Goal: Navigation & Orientation: Find specific page/section

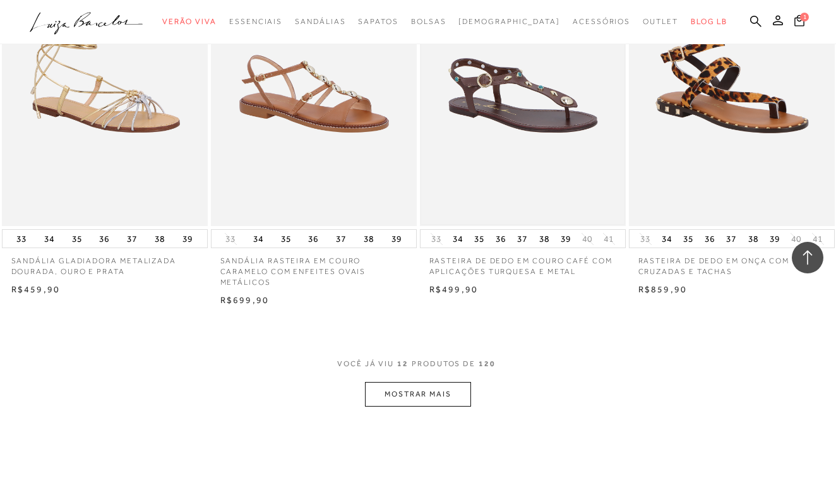
scroll to position [1009, 0]
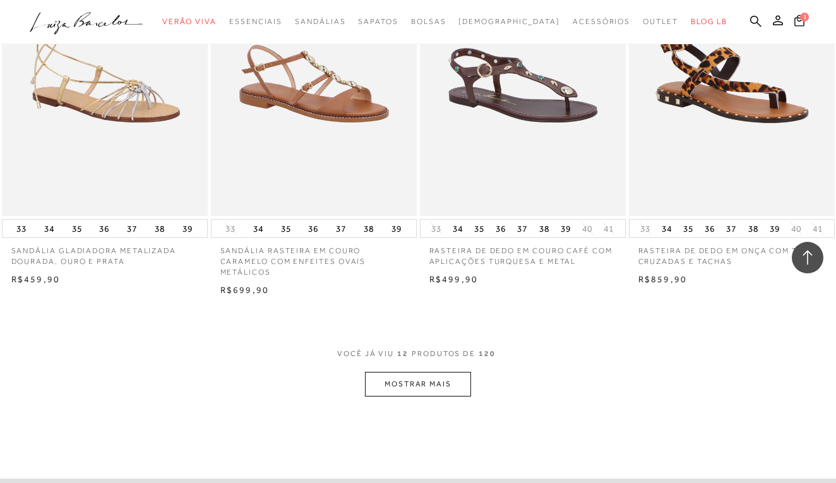
click at [425, 372] on button "MOSTRAR MAIS" at bounding box center [418, 384] width 106 height 25
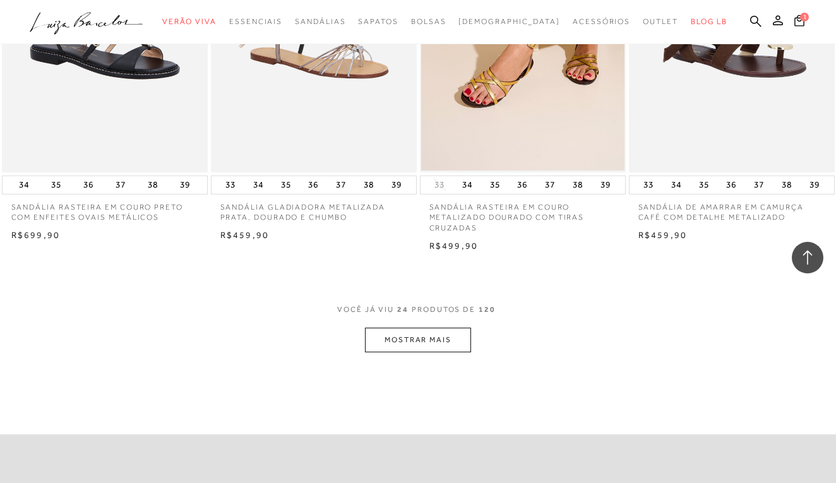
scroll to position [2188, 0]
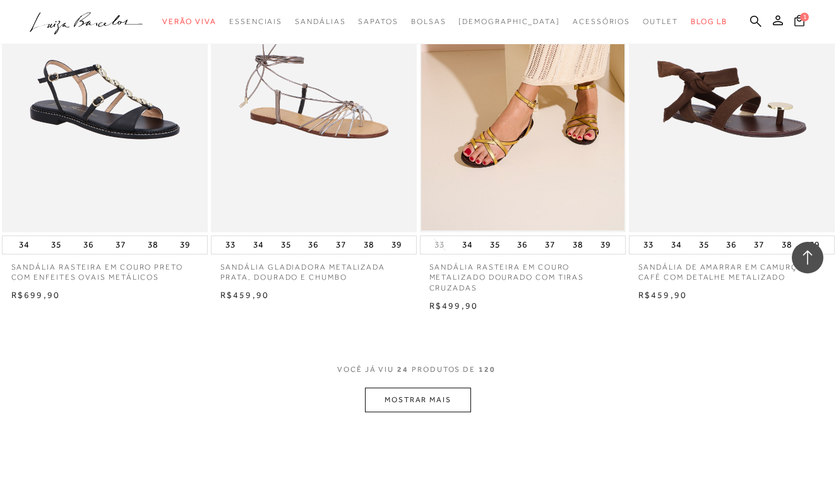
click at [435, 388] on button "MOSTRAR MAIS" at bounding box center [418, 400] width 106 height 25
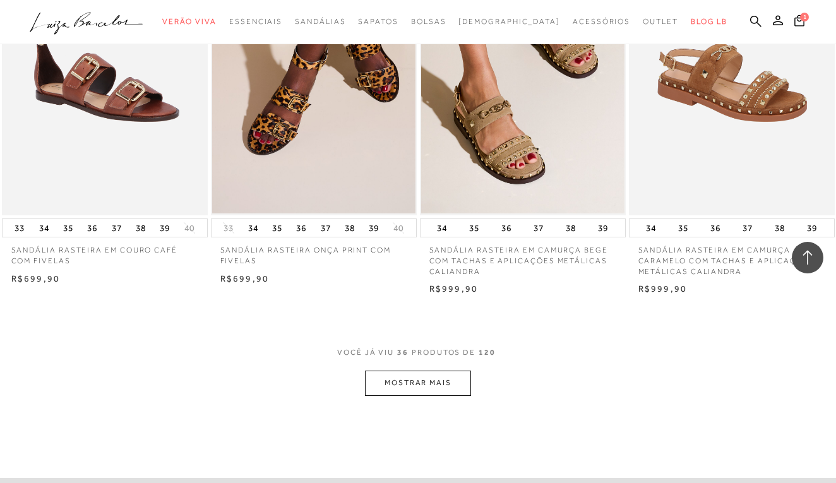
scroll to position [3384, 0]
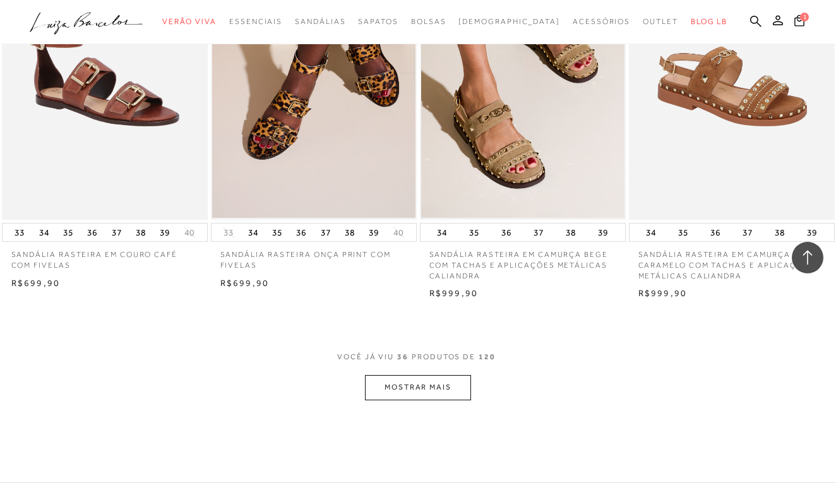
click at [428, 375] on button "MOSTRAR MAIS" at bounding box center [418, 387] width 106 height 25
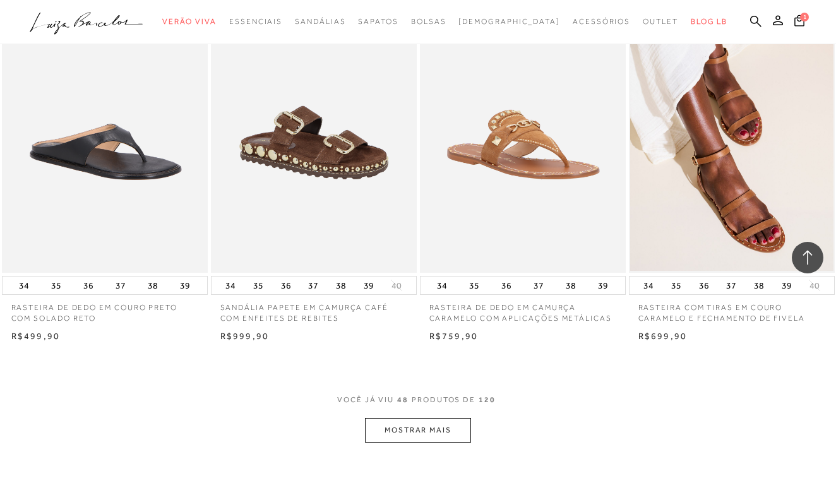
scroll to position [4528, 0]
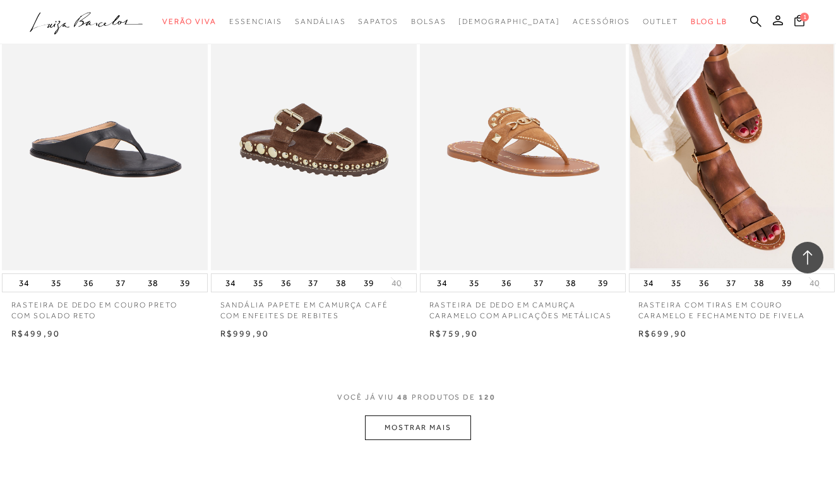
click at [414, 416] on button "MOSTRAR MAIS" at bounding box center [418, 428] width 106 height 25
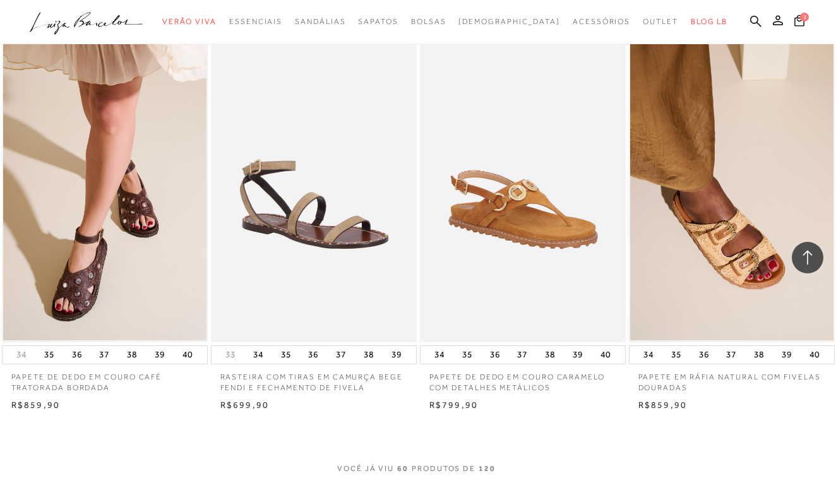
scroll to position [5650, 0]
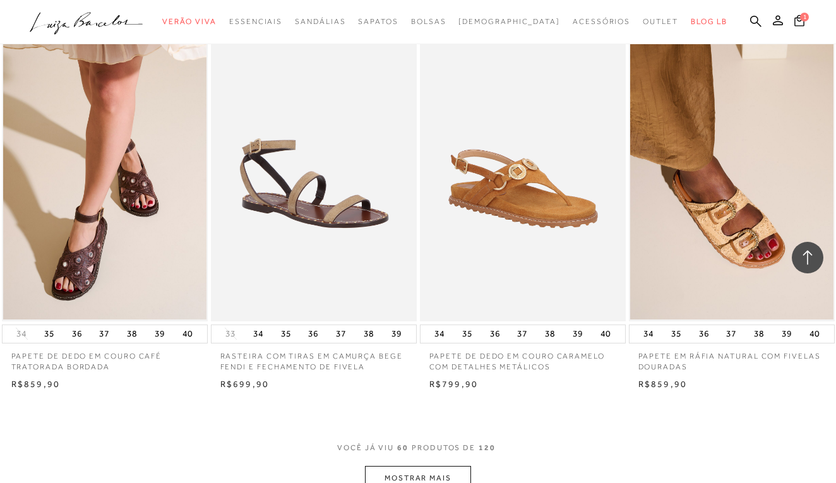
click at [420, 466] on button "MOSTRAR MAIS" at bounding box center [418, 478] width 106 height 25
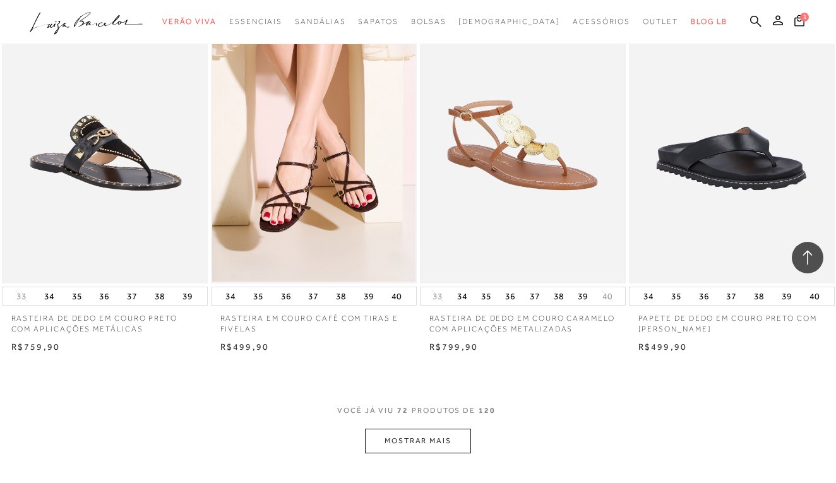
scroll to position [6885, 0]
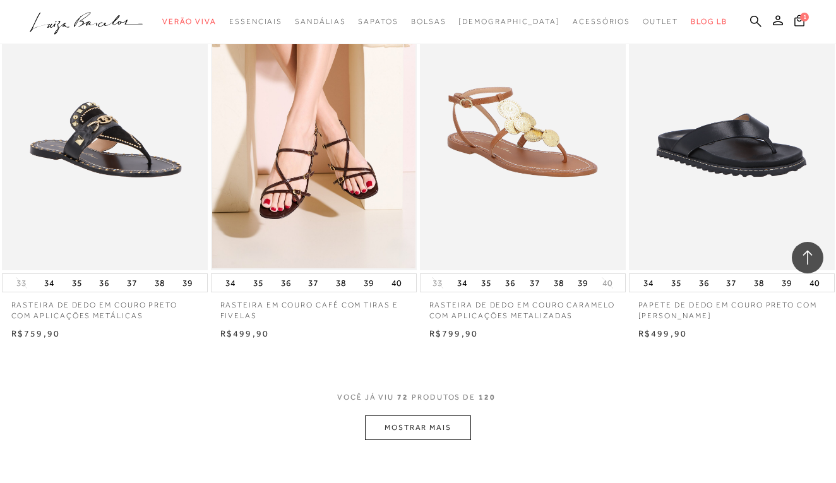
click at [421, 416] on button "MOSTRAR MAIS" at bounding box center [418, 428] width 106 height 25
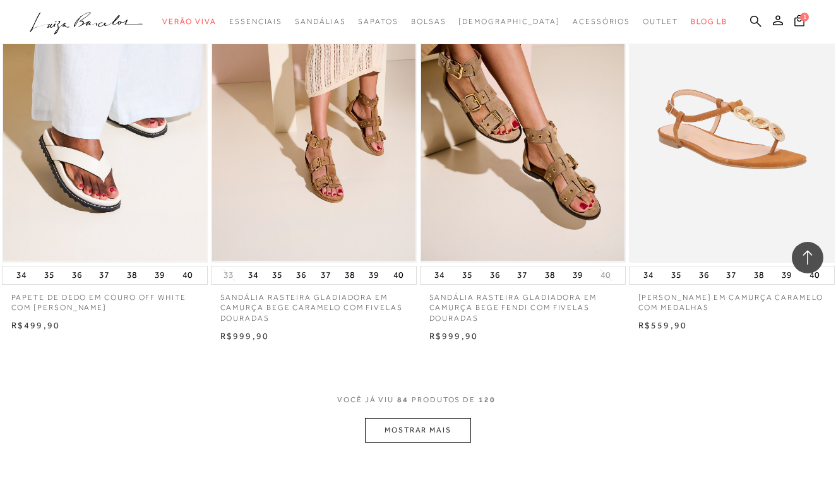
scroll to position [8074, 0]
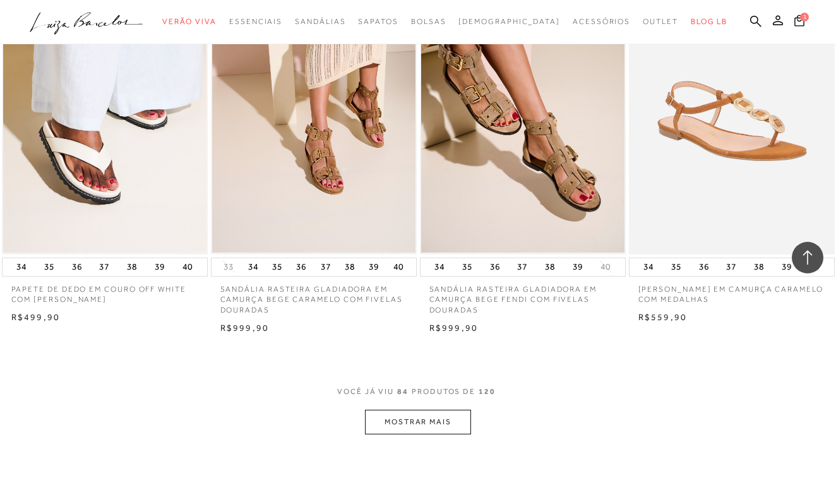
click at [409, 410] on button "MOSTRAR MAIS" at bounding box center [418, 422] width 106 height 25
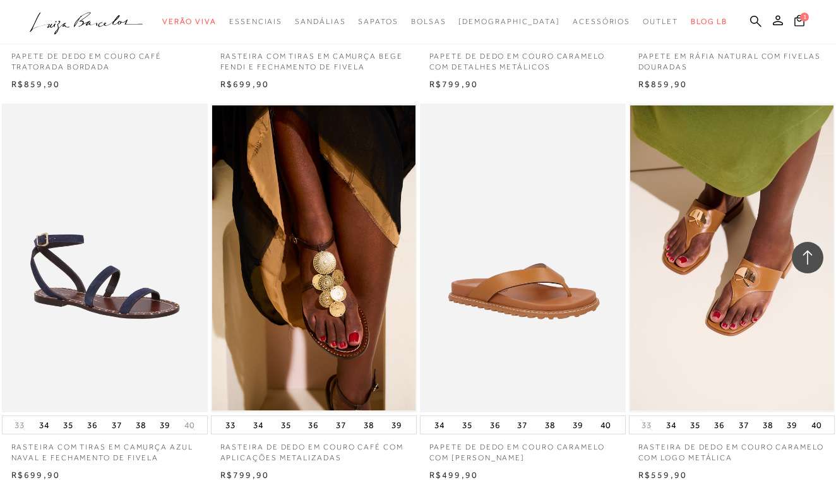
scroll to position [5826, 0]
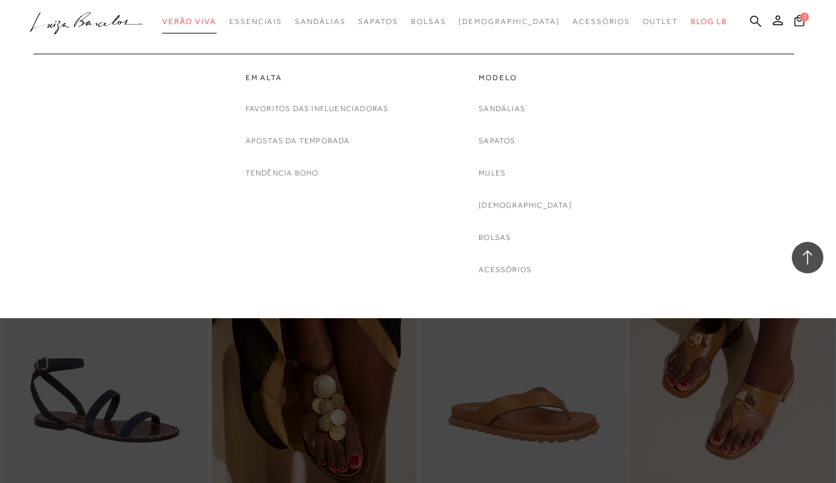
click at [217, 23] on span "Verão Viva" at bounding box center [189, 21] width 54 height 9
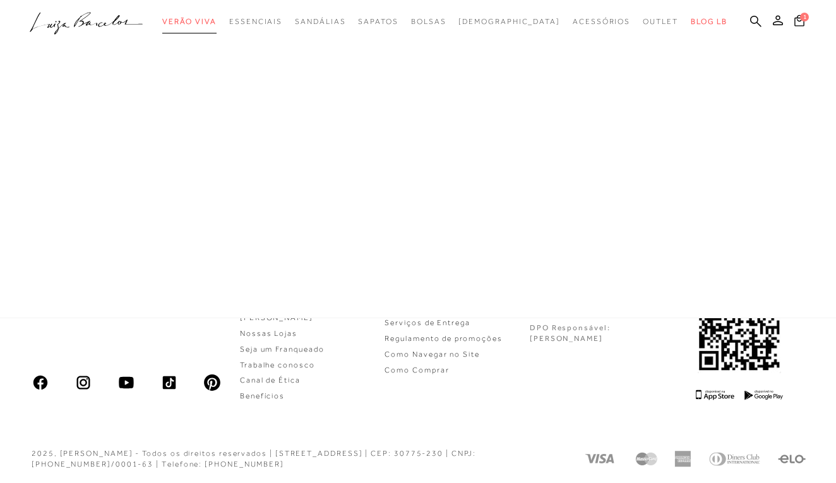
scroll to position [1, 0]
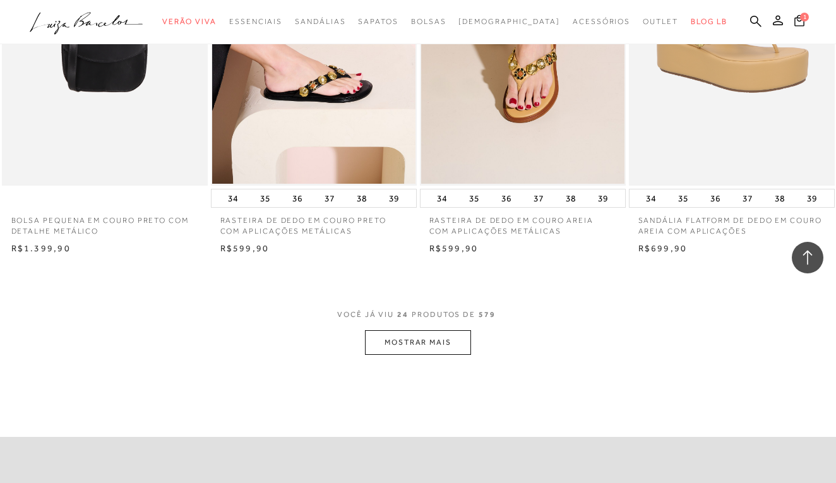
scroll to position [2149, 0]
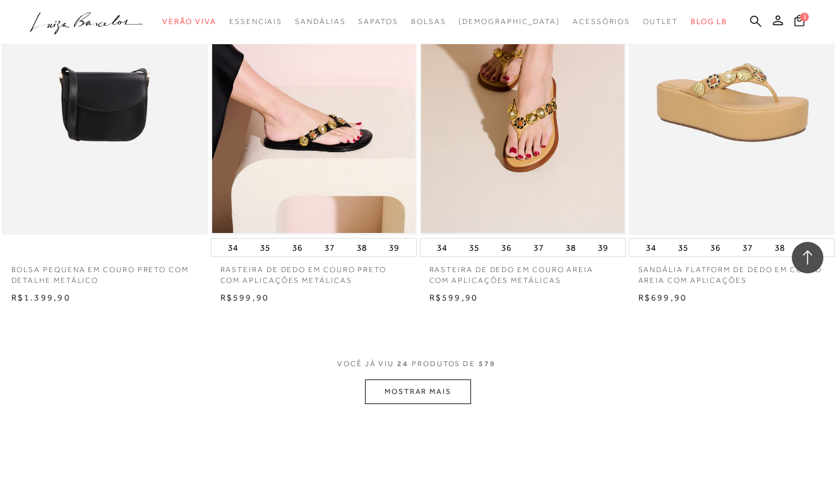
click at [432, 380] on button "MOSTRAR MAIS" at bounding box center [418, 392] width 106 height 25
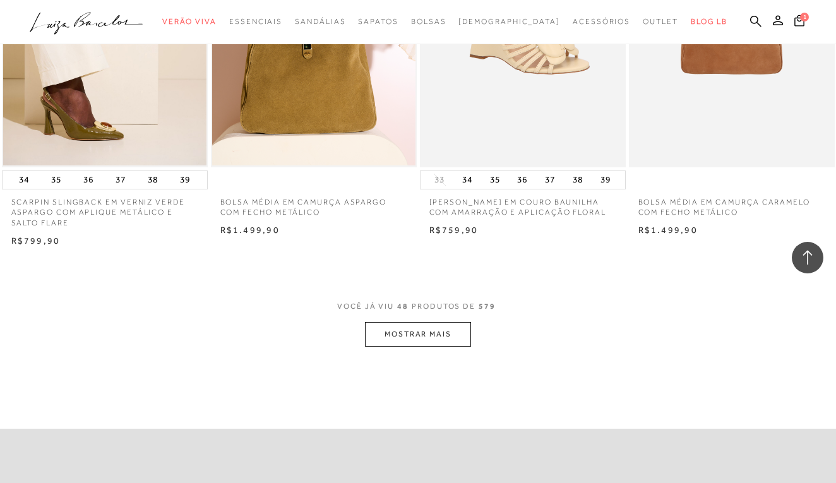
scroll to position [4586, 0]
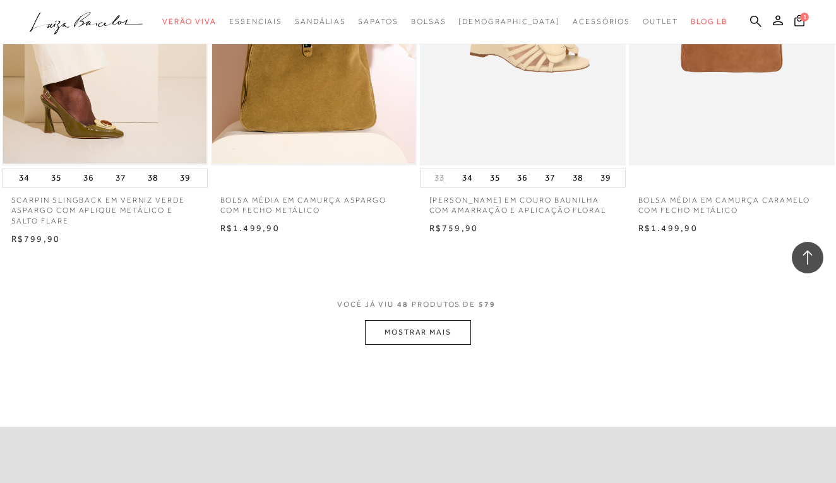
click at [417, 320] on button "MOSTRAR MAIS" at bounding box center [418, 332] width 106 height 25
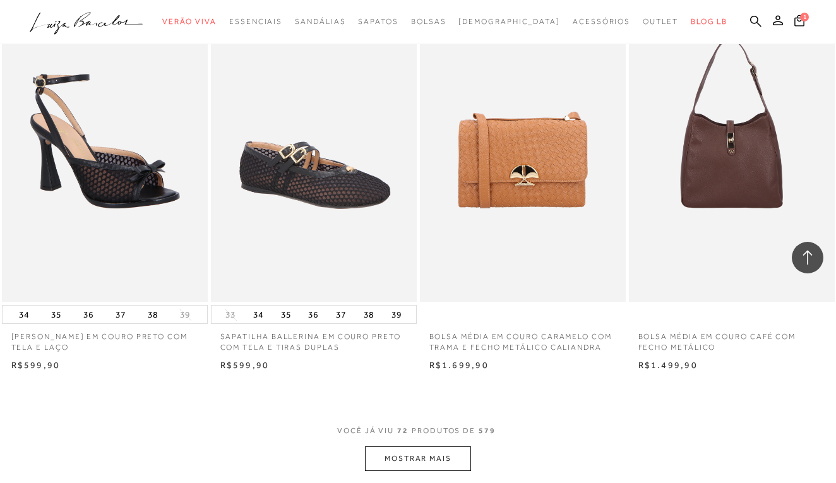
scroll to position [6818, 0]
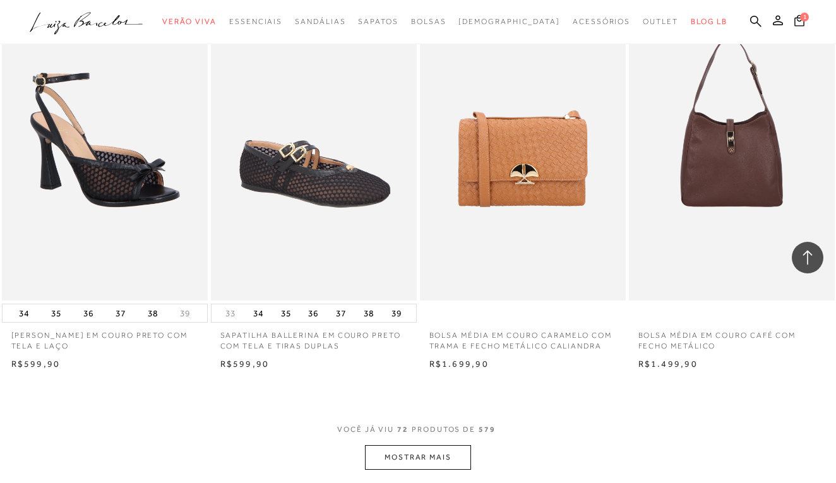
click at [407, 445] on button "MOSTRAR MAIS" at bounding box center [418, 457] width 106 height 25
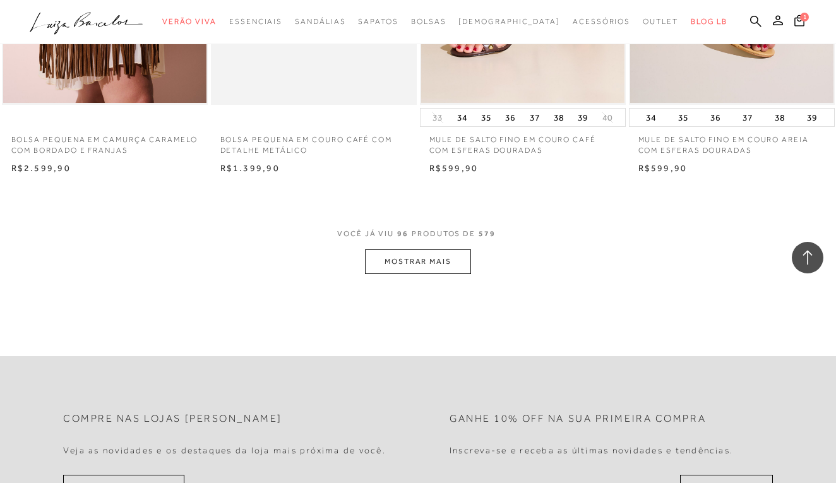
scroll to position [9387, 0]
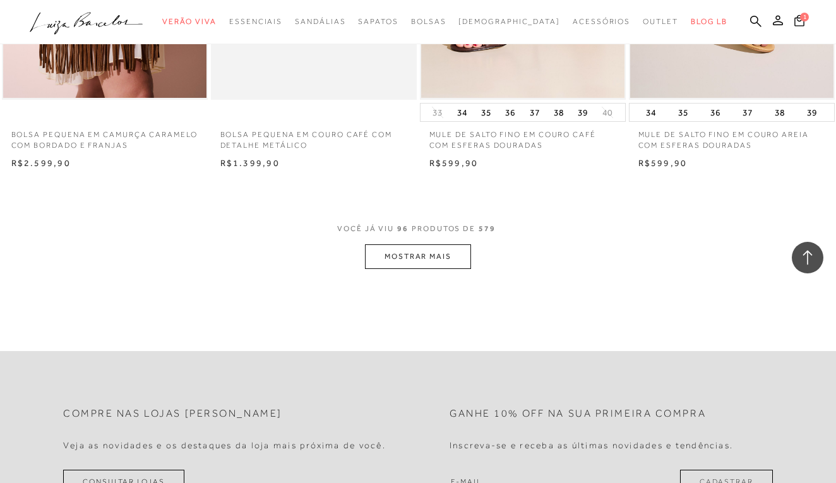
click at [431, 244] on button "MOSTRAR MAIS" at bounding box center [418, 256] width 106 height 25
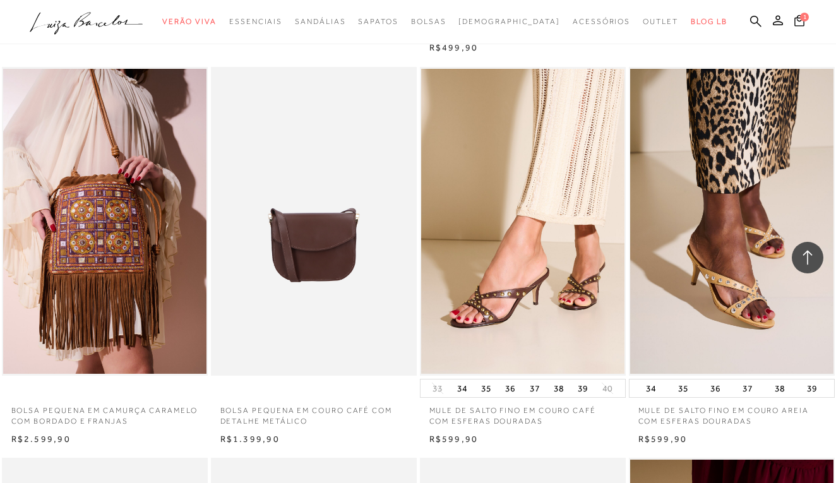
scroll to position [9024, 0]
